Goal: Find specific page/section: Find specific page/section

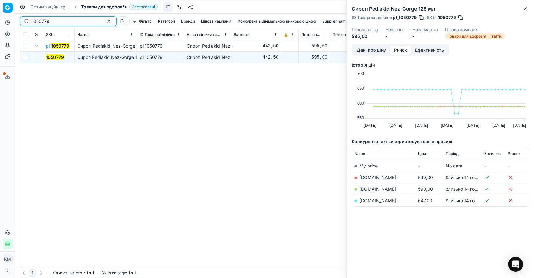
drag, startPoint x: 0, startPoint y: 0, endPoint x: 20, endPoint y: 19, distance: 28.1
click at [20, 19] on div "1050779" at bounding box center [68, 21] width 97 height 10
paste input "313990"
type input "1313990"
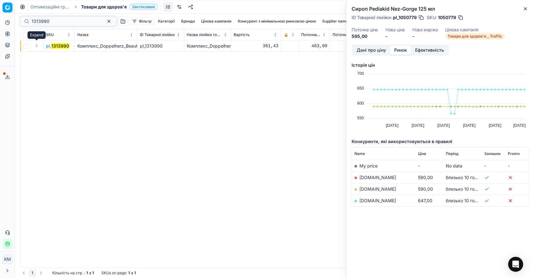
click at [35, 46] on button "Expand" at bounding box center [37, 46] width 8 height 8
click at [50, 57] on mark "1313990" at bounding box center [55, 56] width 18 height 5
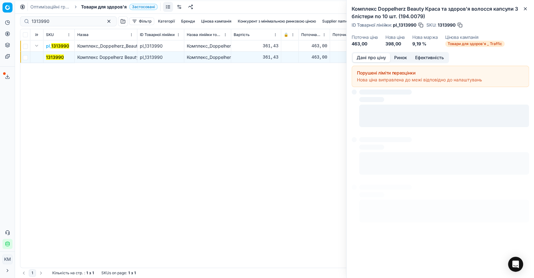
click at [371, 58] on button "Дані про ціну" at bounding box center [372, 57] width 38 height 9
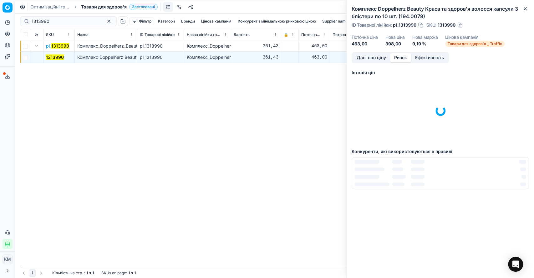
click at [407, 54] on button "Ринок" at bounding box center [400, 57] width 21 height 9
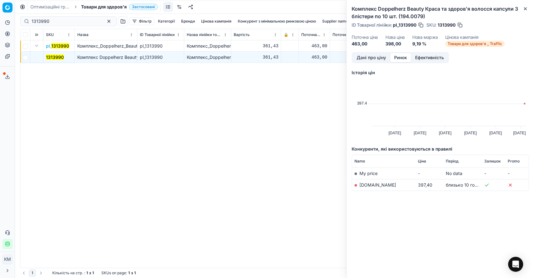
click at [373, 58] on button "Дані про ціну" at bounding box center [372, 57] width 38 height 9
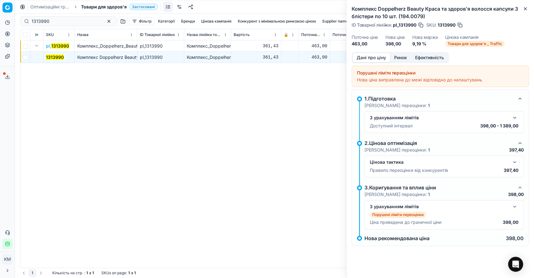
click at [512, 159] on button "button" at bounding box center [515, 162] width 8 height 8
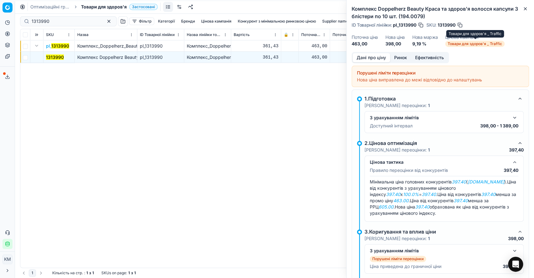
click at [492, 45] on span "Товари для здоров'я _ Traffic" at bounding box center [474, 44] width 59 height 6
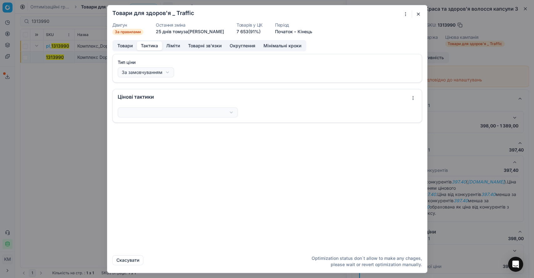
click at [153, 42] on button "Тактика" at bounding box center [149, 45] width 25 height 9
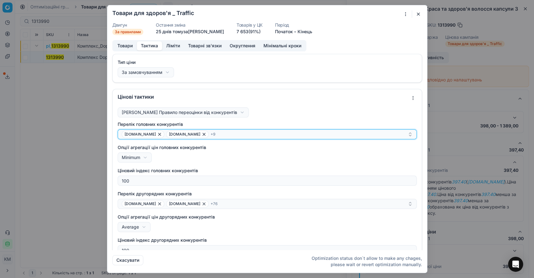
click at [230, 134] on div "[DOMAIN_NAME] [DOMAIN_NAME] + 9" at bounding box center [265, 134] width 286 height 8
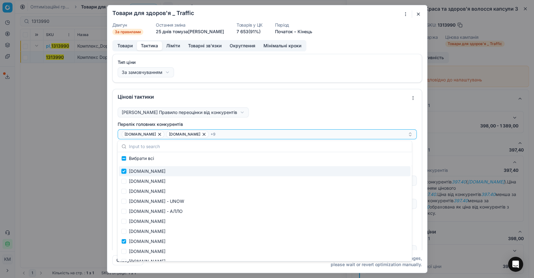
click at [125, 171] on input "Suggestions" at bounding box center [123, 171] width 5 height 5
checkbox input "false"
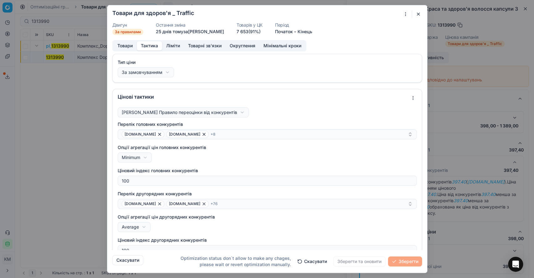
click at [417, 94] on div "Тип ціни За замовчуванням За замовчуванням Регулярна ціна Промо ціна Цінові так…" at bounding box center [267, 152] width 320 height 196
click at [420, 17] on button "button" at bounding box center [419, 14] width 8 height 8
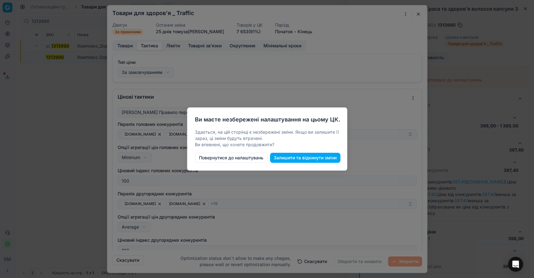
drag, startPoint x: 208, startPoint y: 155, endPoint x: 281, endPoint y: 184, distance: 78.5
click at [208, 155] on button "Повернутися до налаштувань" at bounding box center [231, 158] width 73 height 10
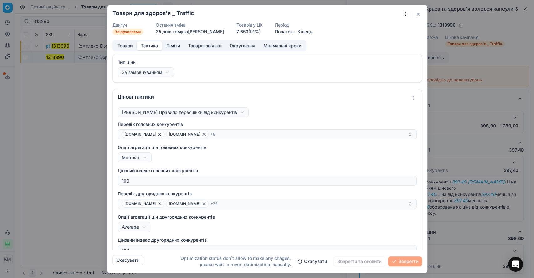
click at [418, 13] on button "button" at bounding box center [419, 14] width 8 height 8
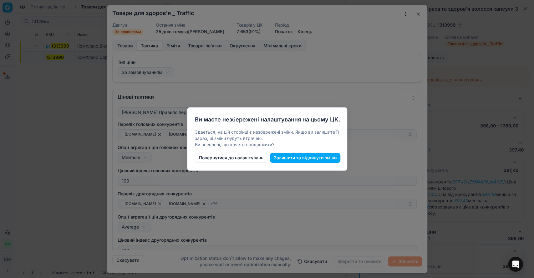
click at [326, 159] on button "Залишити та відкинути зміни" at bounding box center [305, 158] width 70 height 10
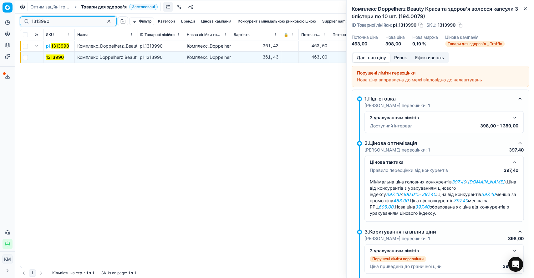
drag, startPoint x: 55, startPoint y: 22, endPoint x: 28, endPoint y: 21, distance: 27.5
click at [28, 21] on div "1313990" at bounding box center [68, 21] width 97 height 10
paste input "05261"
type input "1305261"
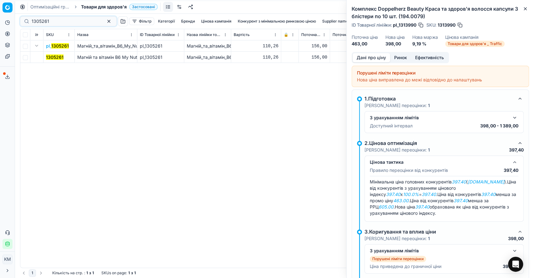
click at [53, 55] on mark "1305261" at bounding box center [55, 56] width 18 height 5
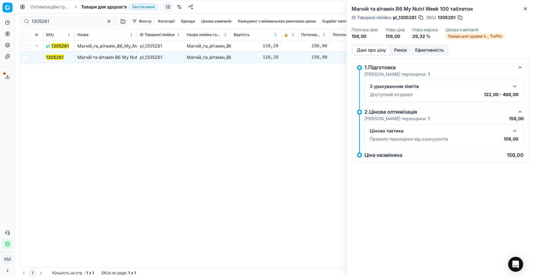
click at [405, 49] on button "Ринок" at bounding box center [400, 50] width 21 height 9
